Goal: Find specific page/section: Find specific page/section

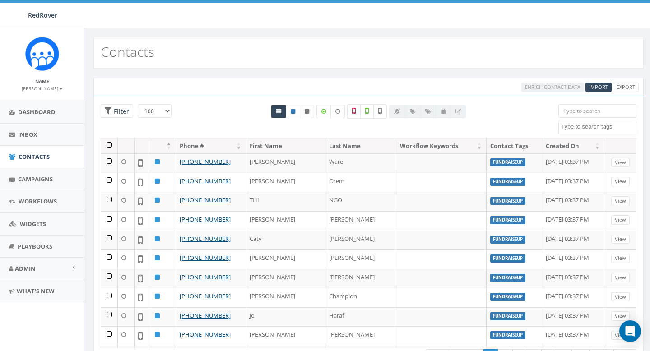
select select "100"
select select
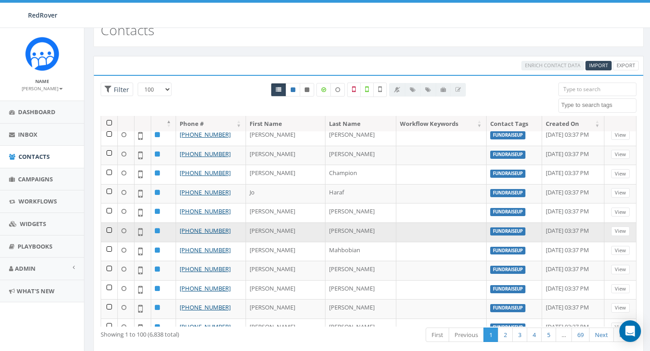
scroll to position [103, 0]
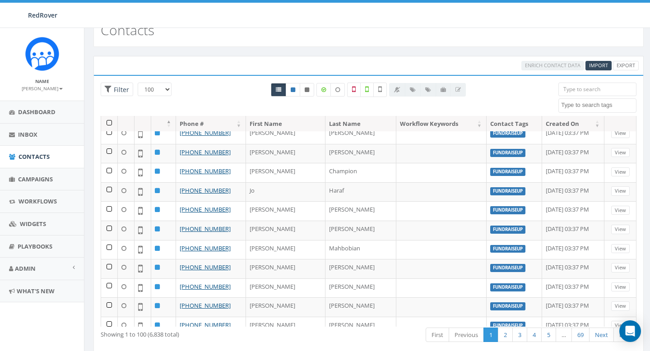
click at [487, 129] on th "Contact Tags" at bounding box center [515, 124] width 56 height 16
click at [33, 158] on span "Contacts" at bounding box center [34, 157] width 31 height 8
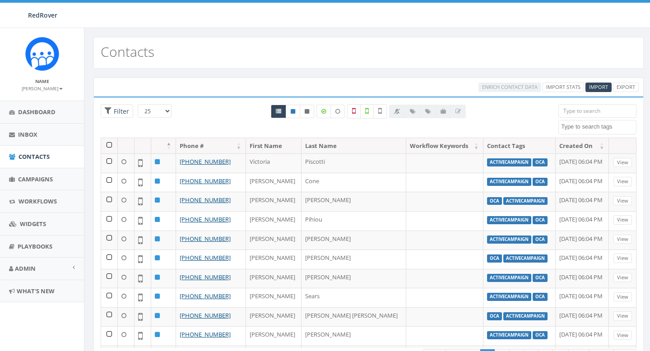
select select
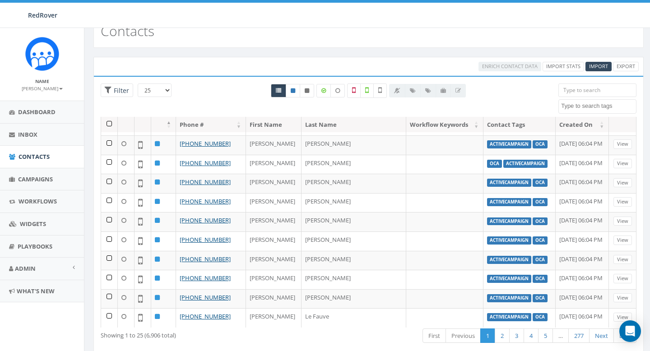
scroll to position [43, 0]
